Goal: Information Seeking & Learning: Understand process/instructions

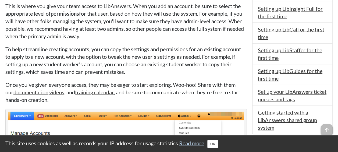
scroll to position [569, 0]
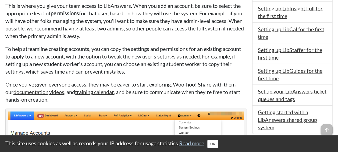
click at [169, 54] on p "To help streamline creating accounts, you can copy the settings and permissions…" at bounding box center [125, 60] width 241 height 30
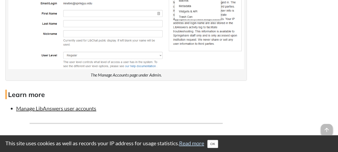
scroll to position [753, 0]
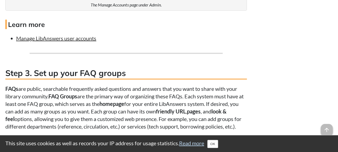
scroll to position [824, 0]
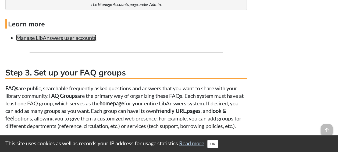
click at [60, 41] on link "Manage LibAnswers user accounts" at bounding box center [56, 37] width 80 height 6
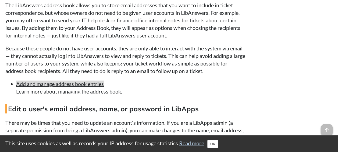
scroll to position [793, 0]
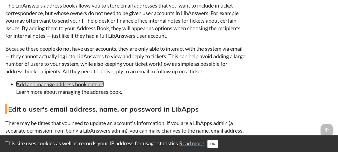
click at [80, 83] on link "Add and manage address book entries" at bounding box center [60, 84] width 88 height 6
